Goal: Information Seeking & Learning: Stay updated

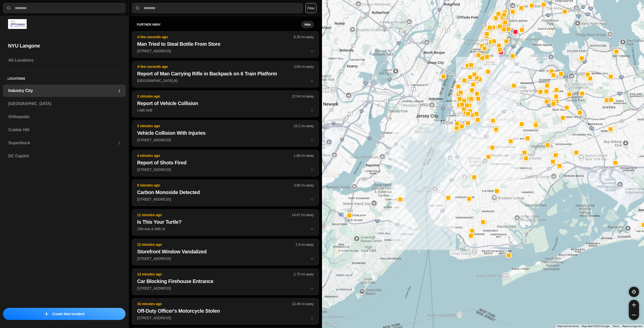
select select "*"
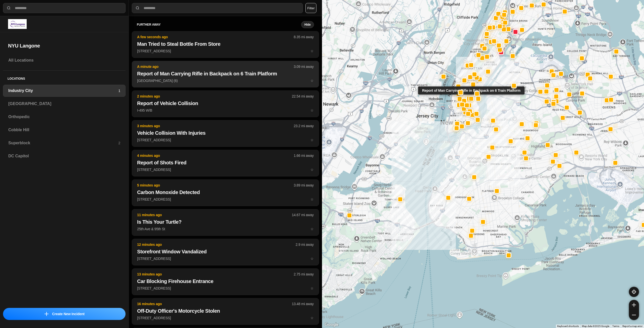
click at [186, 73] on h2 "Report of Man Carrying Rifle in Backpack on 6 Train Platform" at bounding box center [225, 73] width 177 height 7
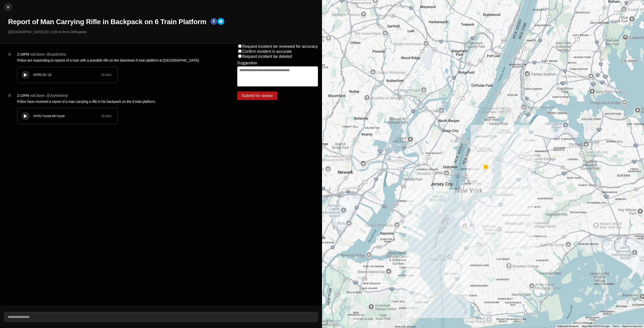
click at [24, 73] on button at bounding box center [25, 75] width 8 height 8
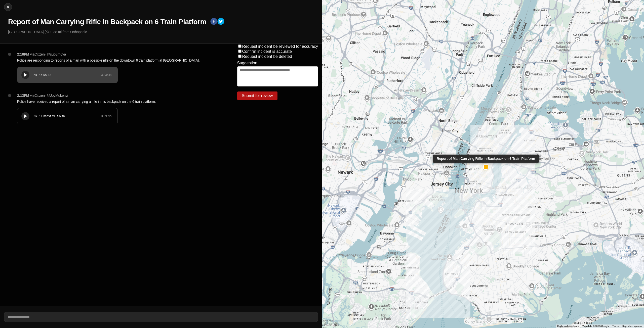
click at [485, 167] on div at bounding box center [486, 167] width 4 height 4
click at [11, 8] on div at bounding box center [8, 7] width 8 height 5
select select "*"
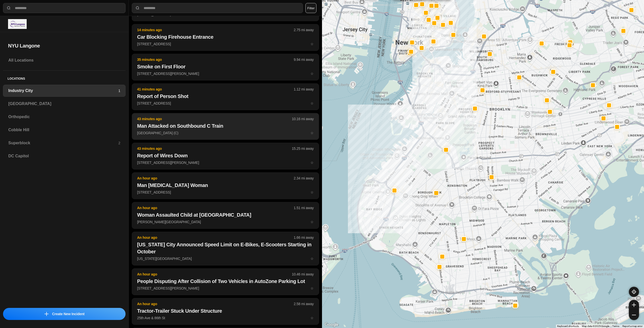
scroll to position [75, 0]
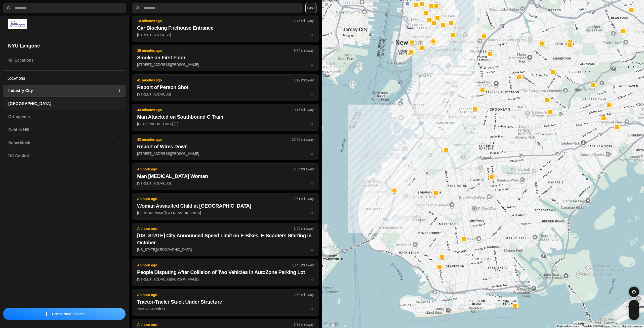
click at [36, 105] on h3 "[GEOGRAPHIC_DATA]" at bounding box center [64, 104] width 112 height 6
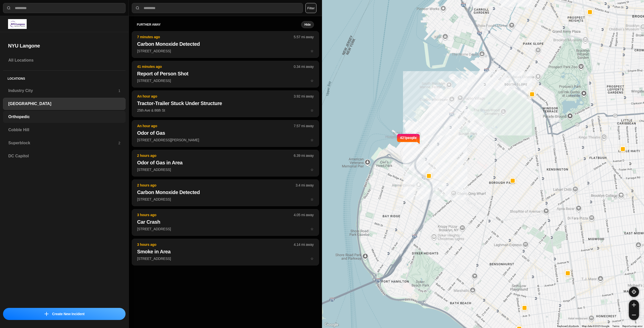
click at [33, 118] on h3 "Orthopedic" at bounding box center [64, 117] width 112 height 6
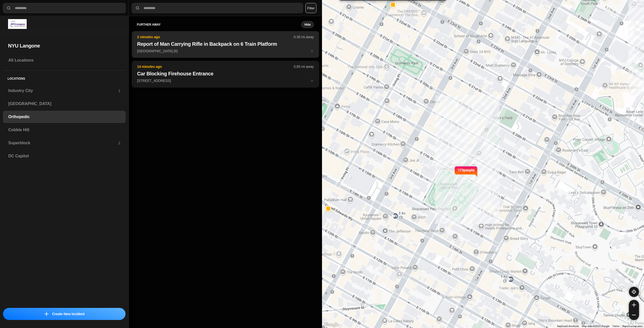
click at [176, 46] on h2 "Report of Man Carrying Rifle in Backpack on 6 Train Platform" at bounding box center [225, 44] width 177 height 7
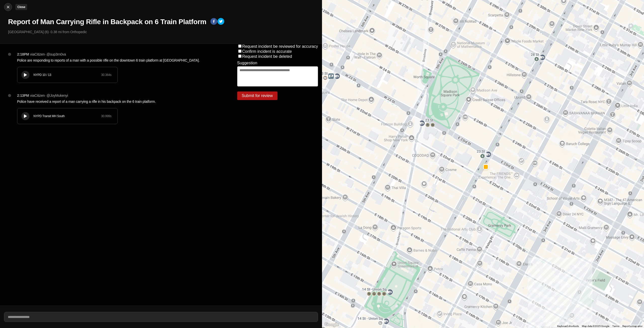
click at [6, 7] on img at bounding box center [8, 7] width 5 height 5
select select "*"
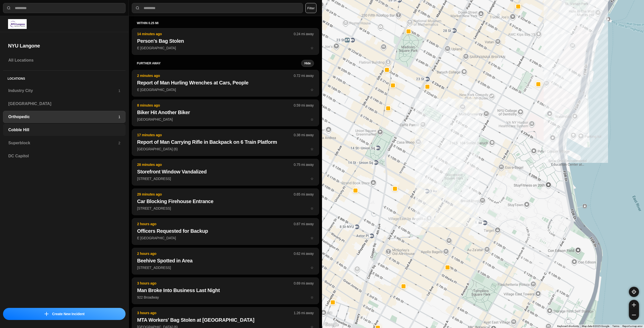
click at [35, 132] on h3 "Cobble Hill" at bounding box center [64, 130] width 112 height 6
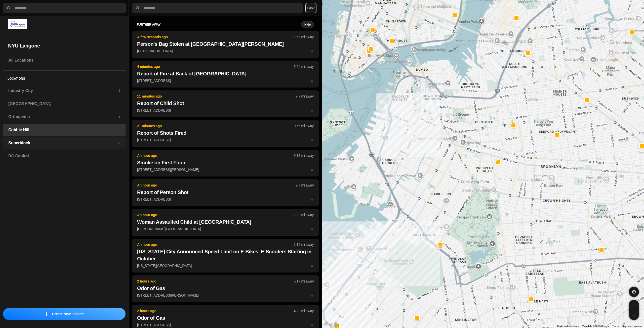
click at [71, 141] on h3 "Superblock" at bounding box center [63, 143] width 110 height 6
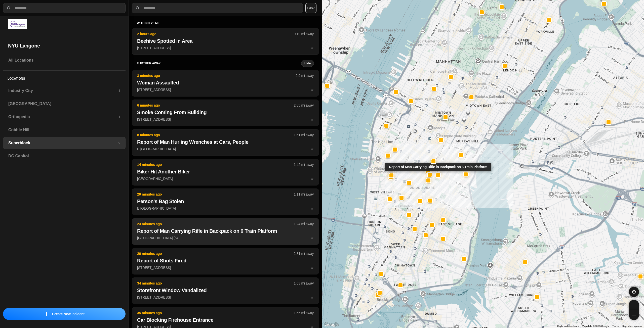
click at [190, 240] on p "[GEOGRAPHIC_DATA] (6) ☆" at bounding box center [225, 238] width 177 height 5
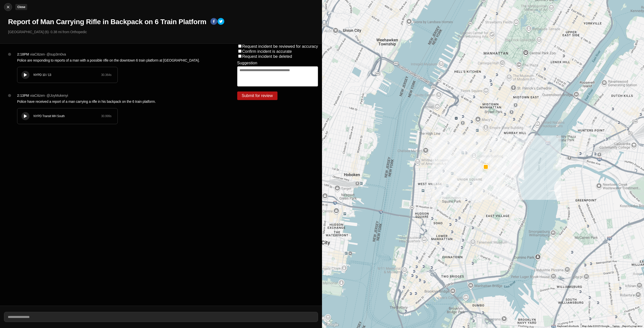
click at [6, 6] on img at bounding box center [8, 7] width 5 height 5
select select "*"
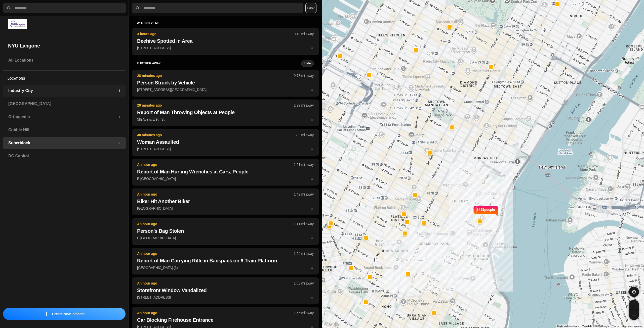
click at [44, 89] on h3 "Industry City" at bounding box center [63, 91] width 110 height 6
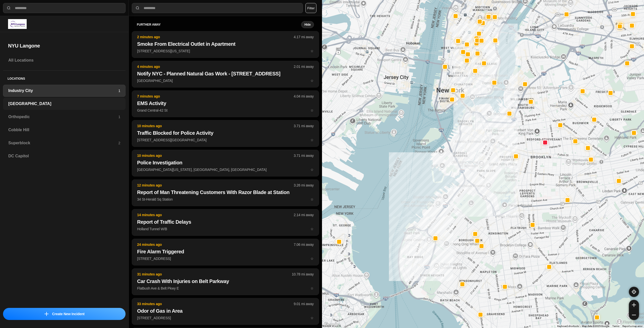
click at [34, 102] on h3 "[GEOGRAPHIC_DATA]" at bounding box center [64, 104] width 112 height 6
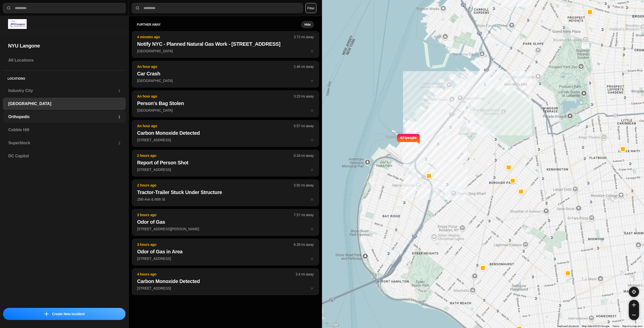
click at [28, 119] on h3 "Orthopedic" at bounding box center [63, 117] width 110 height 6
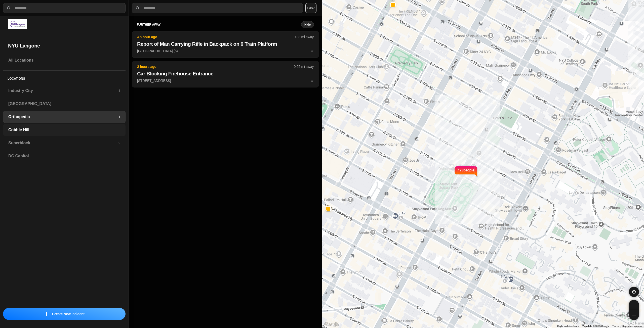
click at [36, 132] on h3 "Cobble Hill" at bounding box center [64, 130] width 112 height 6
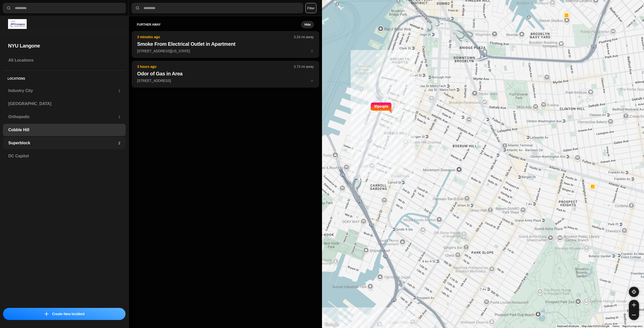
click at [31, 145] on h3 "Superblock" at bounding box center [63, 143] width 110 height 6
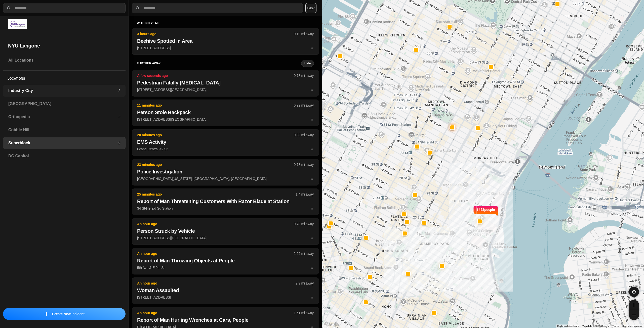
click at [54, 96] on div "Industry City 2" at bounding box center [64, 91] width 123 height 12
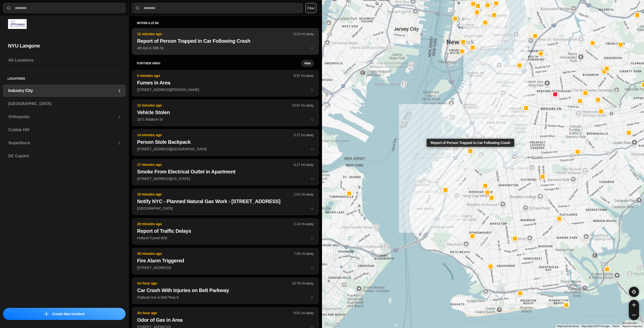
click at [216, 42] on h2 "Report of Person Trapped in Car Following Crash" at bounding box center [225, 40] width 177 height 7
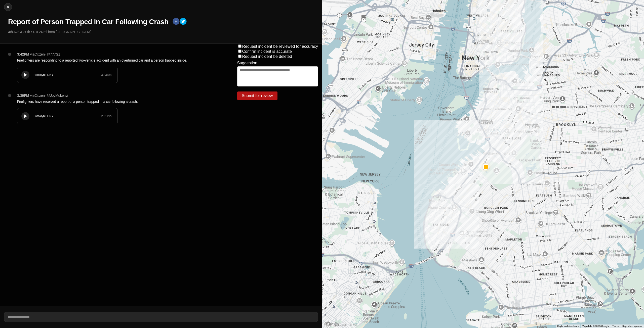
click at [25, 77] on button at bounding box center [25, 75] width 8 height 8
click at [25, 115] on icon at bounding box center [25, 116] width 3 height 3
